Goal: Check status: Check status

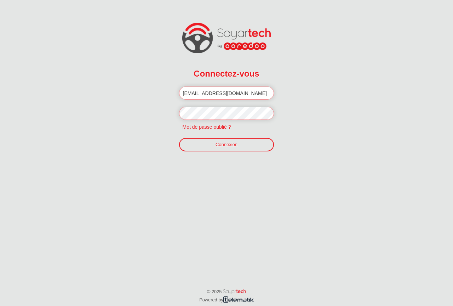
click at [237, 142] on link "Connexion" at bounding box center [226, 144] width 95 height 13
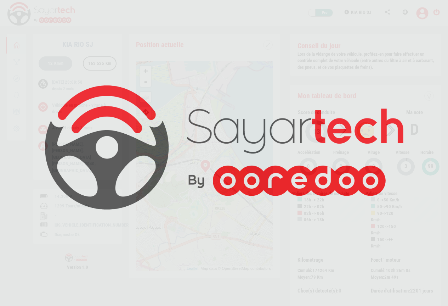
scroll to position [17, 0]
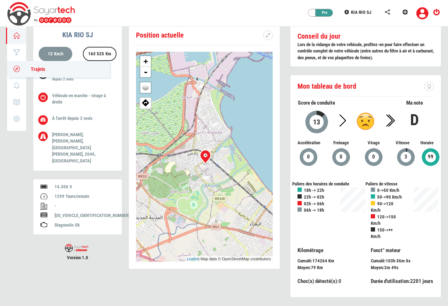
click at [18, 66] on icon at bounding box center [17, 68] width 8 height 5
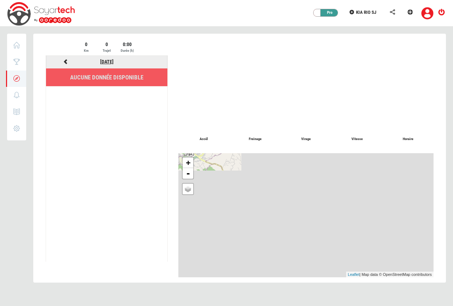
click at [113, 61] on link "[DATE]" at bounding box center [106, 62] width 13 height 6
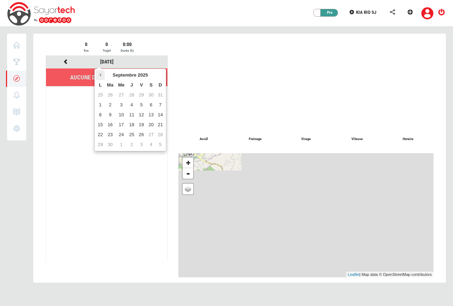
click at [100, 76] on icon at bounding box center [101, 74] width 2 height 5
click at [100, 75] on icon at bounding box center [101, 74] width 2 height 5
click at [101, 125] on td "21" at bounding box center [100, 125] width 9 height 10
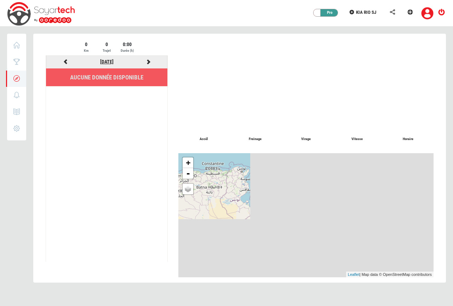
drag, startPoint x: 109, startPoint y: 61, endPoint x: 118, endPoint y: 64, distance: 9.5
click at [109, 61] on link "[DATE]" at bounding box center [106, 62] width 13 height 6
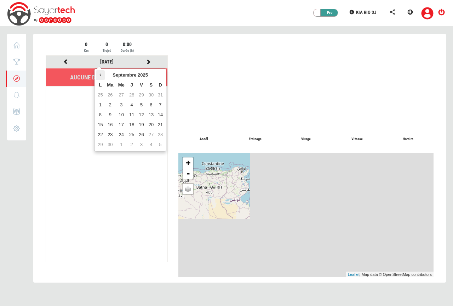
click at [101, 72] on icon at bounding box center [101, 74] width 2 height 5
click at [99, 104] on td "4" at bounding box center [100, 105] width 9 height 10
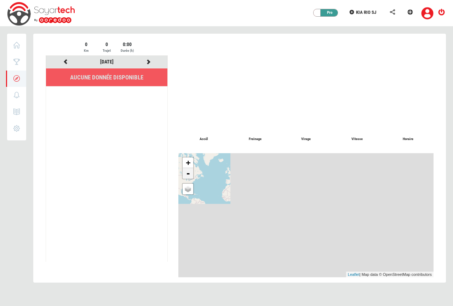
click at [190, 174] on link "-" at bounding box center [188, 173] width 11 height 11
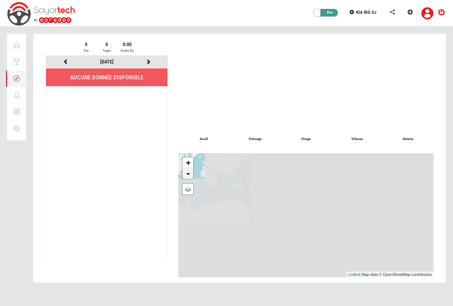
click at [191, 174] on link "-" at bounding box center [188, 173] width 11 height 11
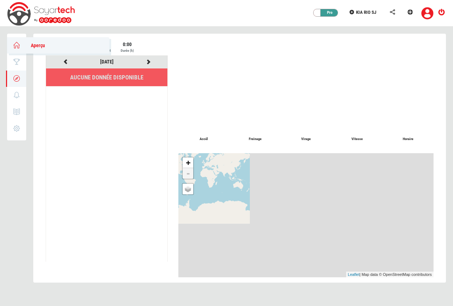
click at [17, 44] on icon at bounding box center [17, 45] width 8 height 5
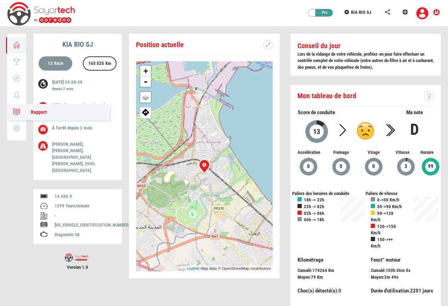
click at [18, 109] on icon at bounding box center [17, 111] width 8 height 5
type input "[DATE]"
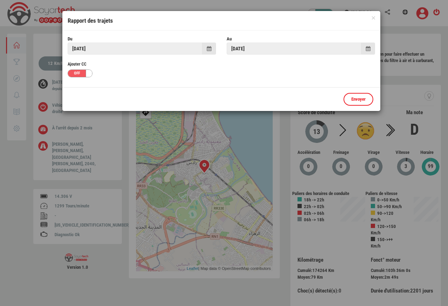
drag, startPoint x: 17, startPoint y: 93, endPoint x: 26, endPoint y: 93, distance: 8.5
click at [18, 93] on div at bounding box center [224, 153] width 448 height 306
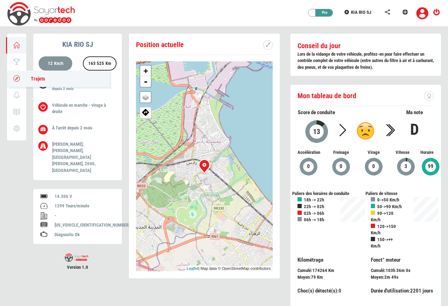
click at [18, 77] on icon at bounding box center [17, 78] width 8 height 5
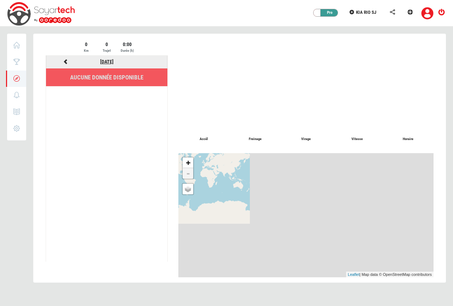
click at [104, 60] on link "[DATE]" at bounding box center [106, 62] width 13 height 6
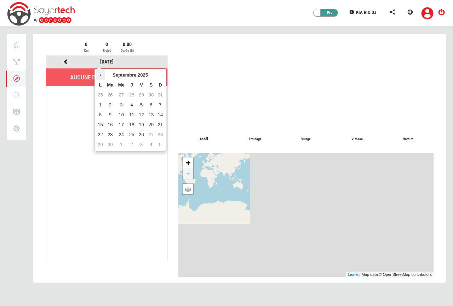
click at [100, 73] on icon at bounding box center [101, 74] width 2 height 5
click at [99, 123] on td "18" at bounding box center [100, 125] width 9 height 10
